Goal: Use online tool/utility: Use online tool/utility

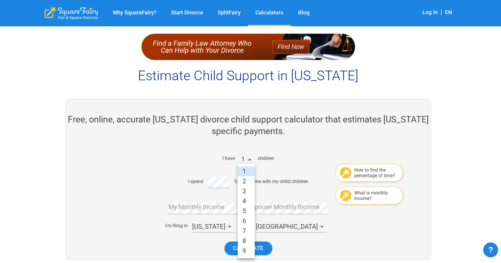
click at [248, 193] on li "3" at bounding box center [246, 192] width 17 height 10
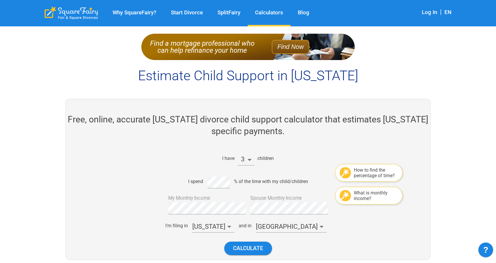
click at [132, 221] on div "I'm filing in [US_STATE] and in [GEOGRAPHIC_DATA]" at bounding box center [246, 226] width 246 height 14
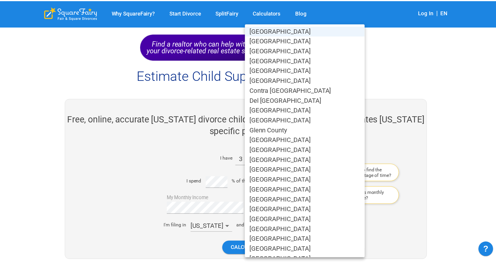
scroll to position [219, 0]
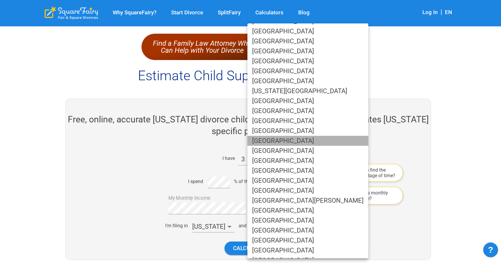
click at [307, 145] on li "[GEOGRAPHIC_DATA]" at bounding box center [307, 141] width 121 height 10
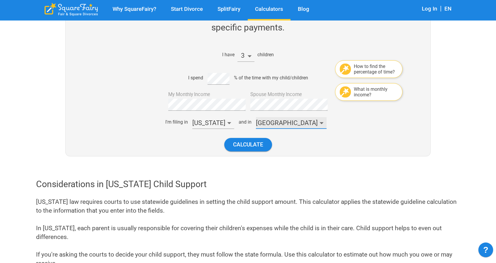
scroll to position [105, 0]
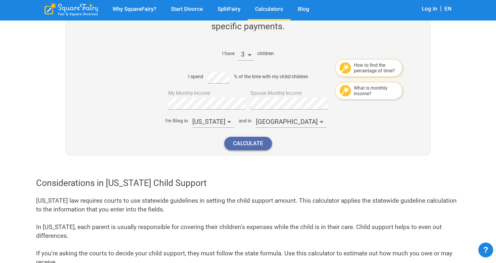
click at [238, 141] on button "Calculate" at bounding box center [248, 143] width 48 height 13
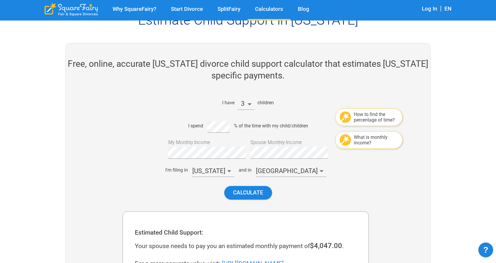
scroll to position [47, 0]
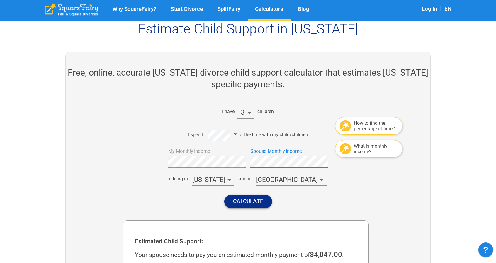
click at [250, 196] on button "Calculate" at bounding box center [248, 201] width 48 height 13
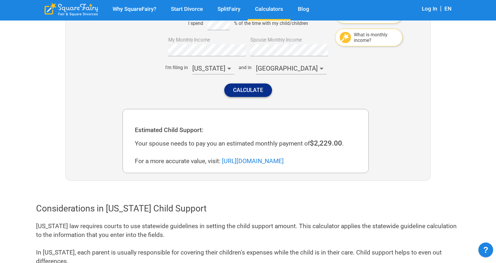
scroll to position [168, 0]
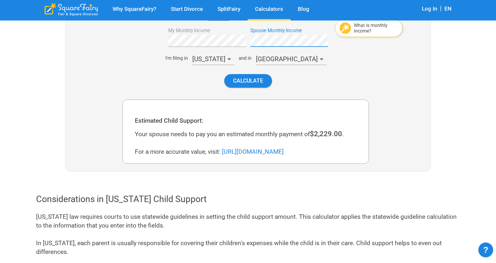
click at [232, 41] on div "I have 3 children How to find the percentage of time? I spend % of the time wit…" at bounding box center [246, 35] width 246 height 113
